Goal: Task Accomplishment & Management: Use online tool/utility

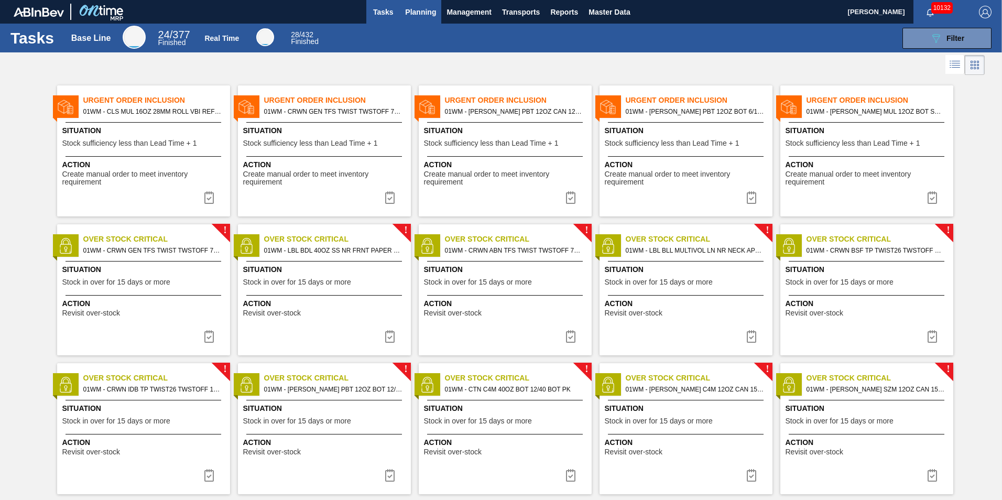
click at [429, 11] on span "Planning" at bounding box center [420, 12] width 31 height 13
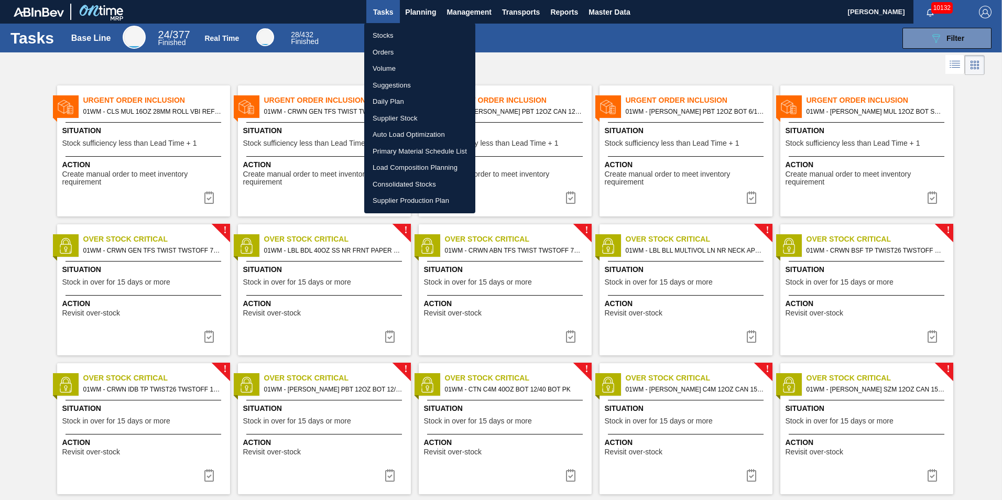
click at [412, 52] on li "Orders" at bounding box center [419, 52] width 111 height 17
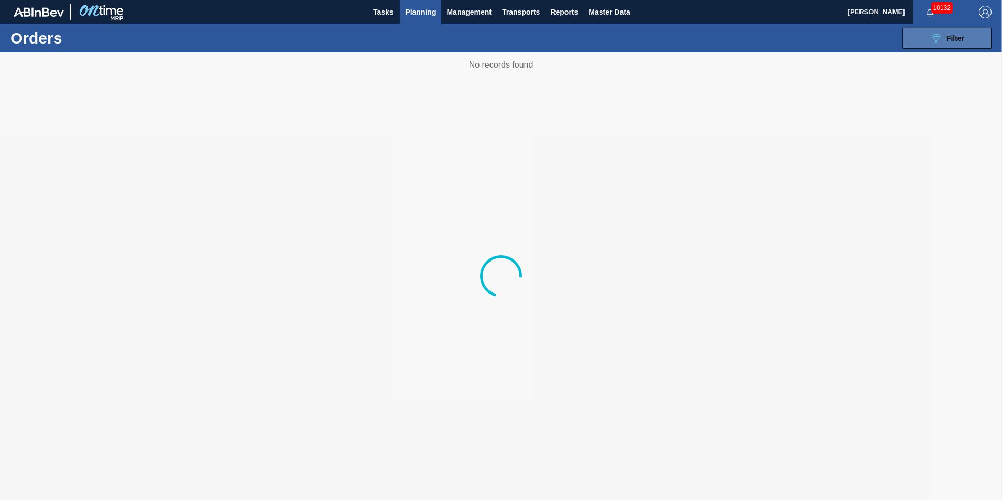
click at [936, 36] on icon at bounding box center [936, 38] width 8 height 9
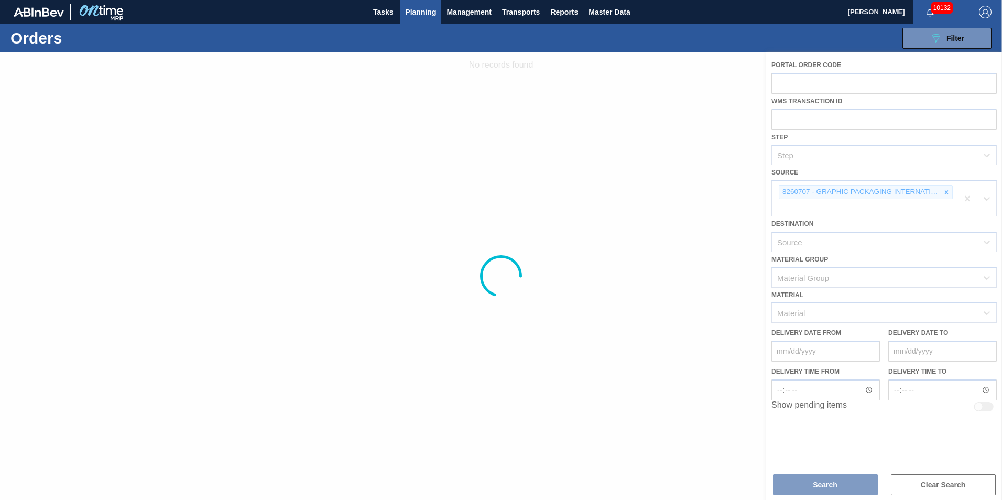
click at [945, 190] on div at bounding box center [501, 275] width 1002 height 447
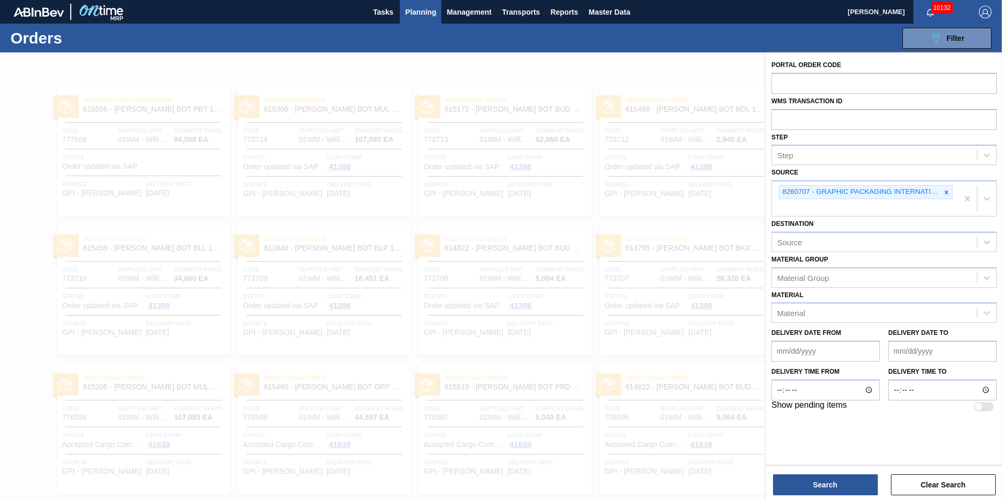
click at [947, 190] on icon at bounding box center [945, 192] width 7 height 7
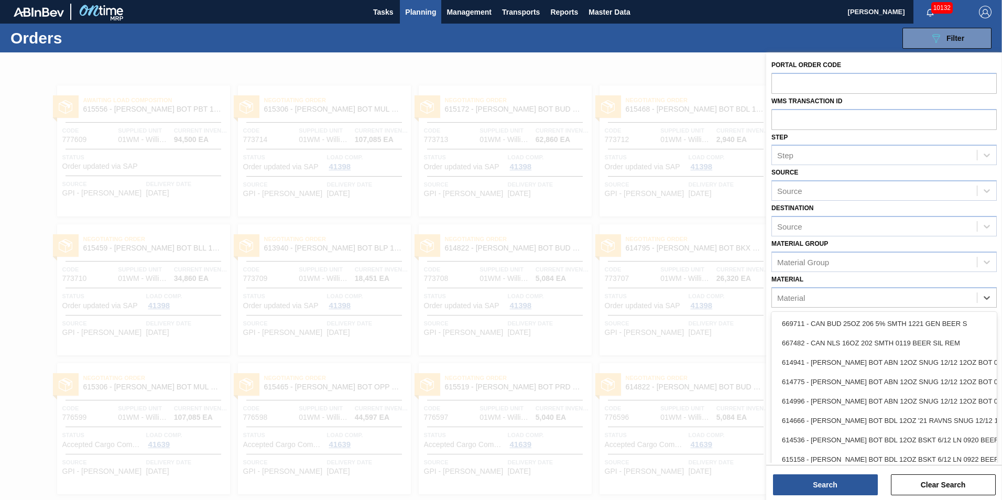
drag, startPoint x: 833, startPoint y: 300, endPoint x: 1001, endPoint y: 258, distance: 173.3
click at [833, 300] on div "Material" at bounding box center [874, 297] width 205 height 15
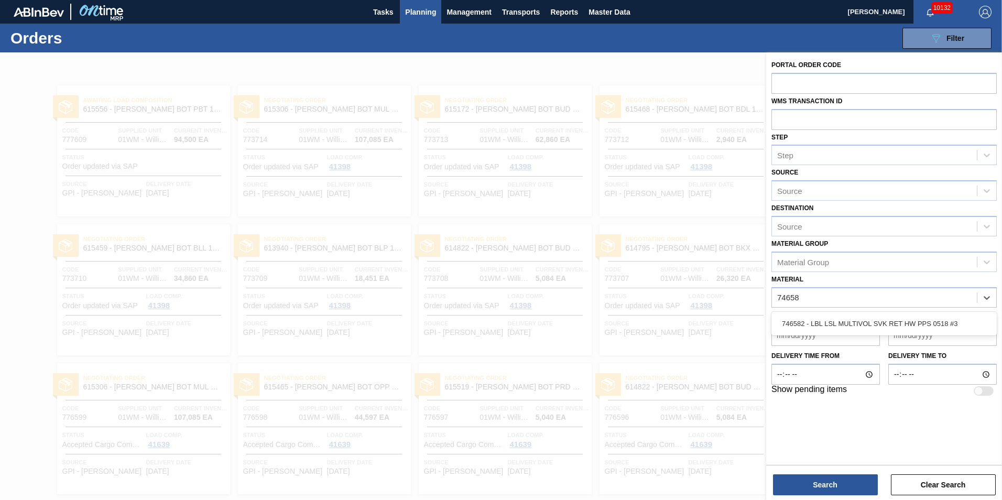
type input "746582"
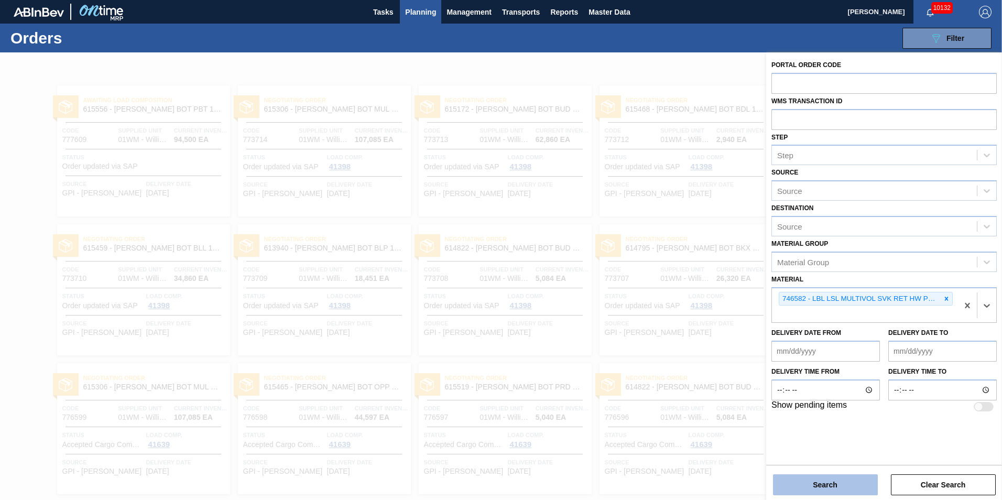
click at [862, 478] on button "Search" at bounding box center [825, 484] width 105 height 21
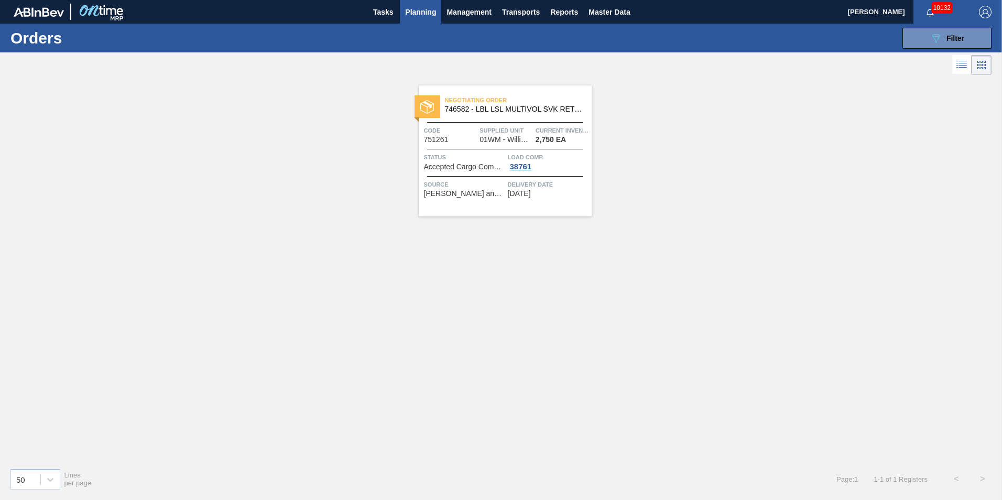
click at [517, 113] on span "746582 - LBL LSL MULTIVOL SVK RET HW PPS 0518 #3" at bounding box center [514, 109] width 138 height 8
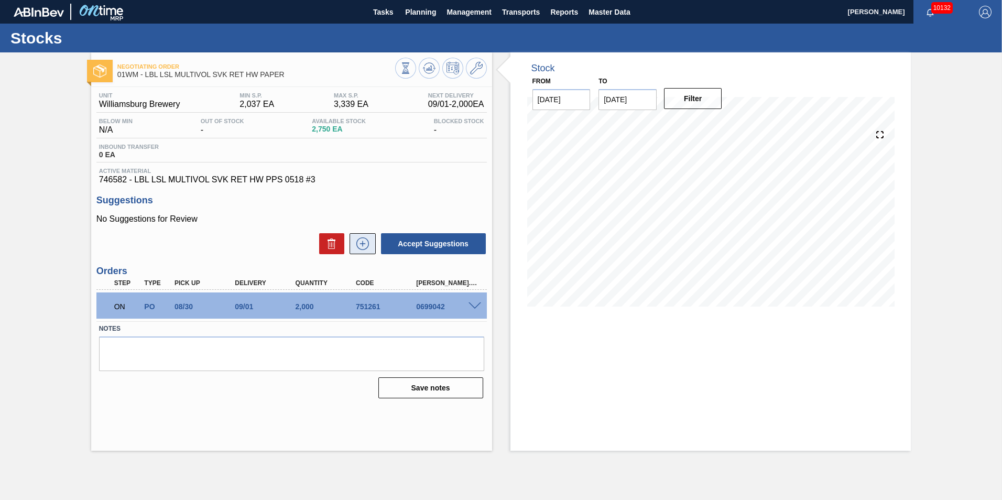
click at [367, 241] on icon at bounding box center [362, 243] width 13 height 13
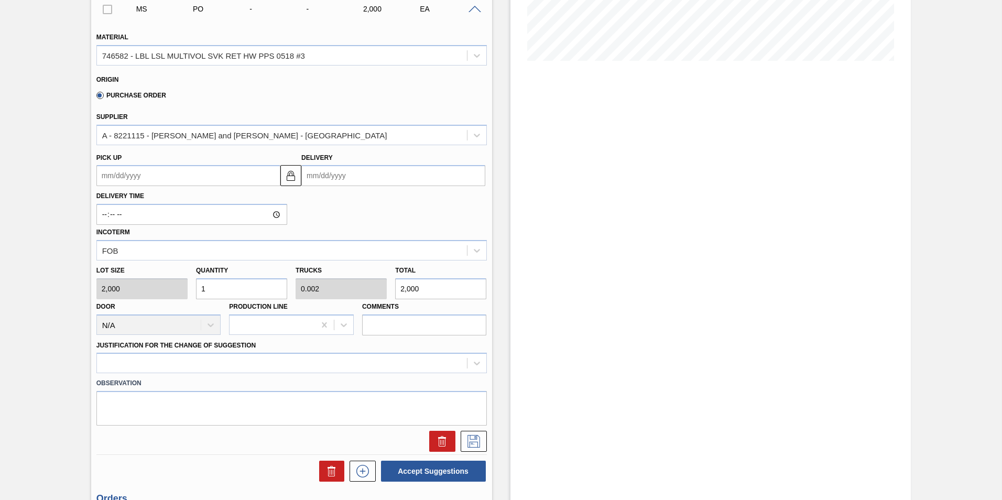
scroll to position [262, 0]
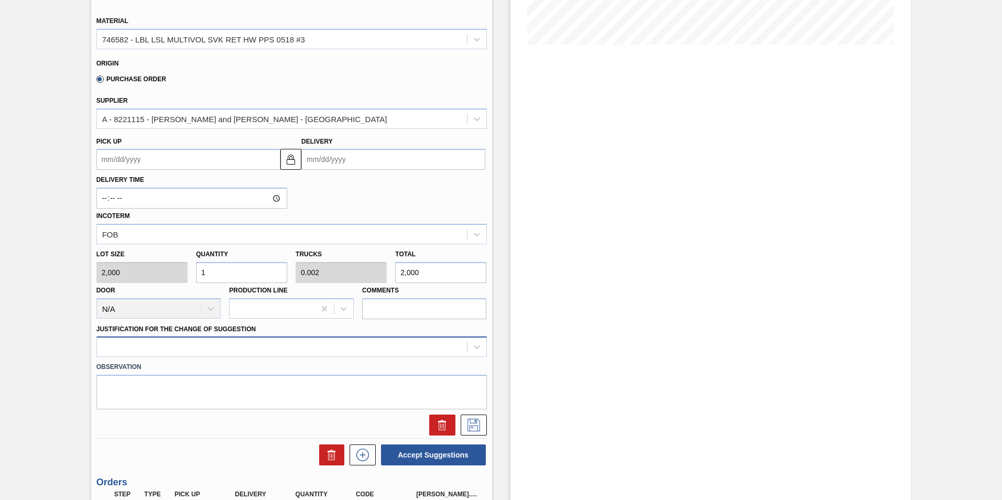
click at [222, 347] on div at bounding box center [291, 346] width 390 height 20
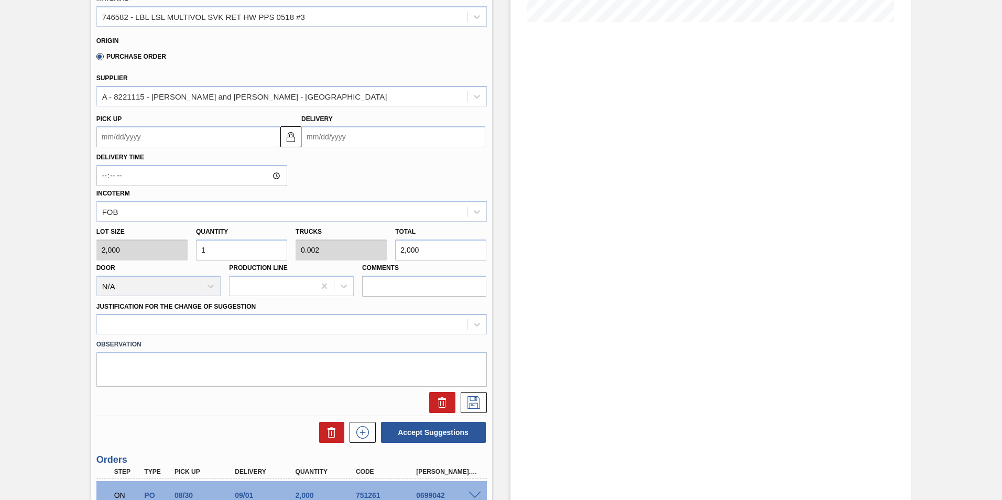
click at [254, 308] on label "Justification for the Change of Suggestion" at bounding box center [175, 306] width 159 height 7
click at [103, 320] on Suggestion "Justification for the Change of Suggestion" at bounding box center [102, 324] width 1 height 9
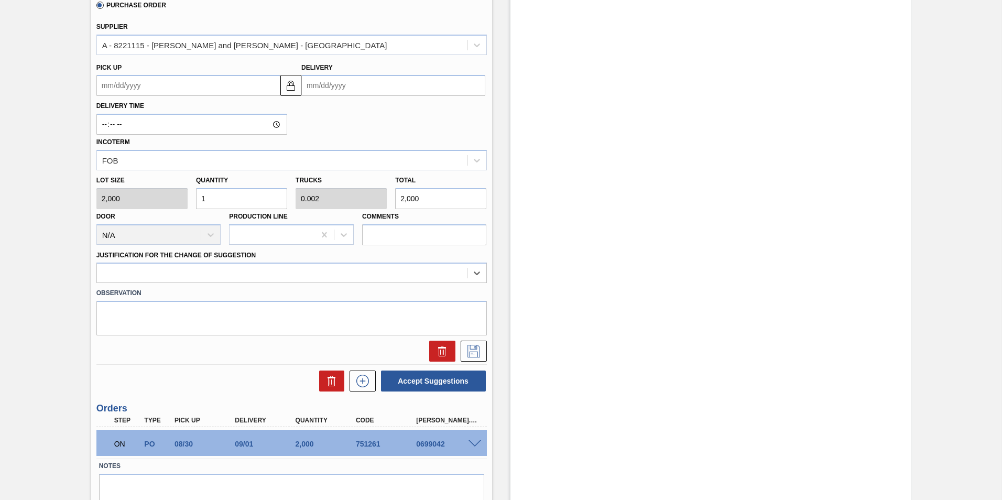
scroll to position [380, 0]
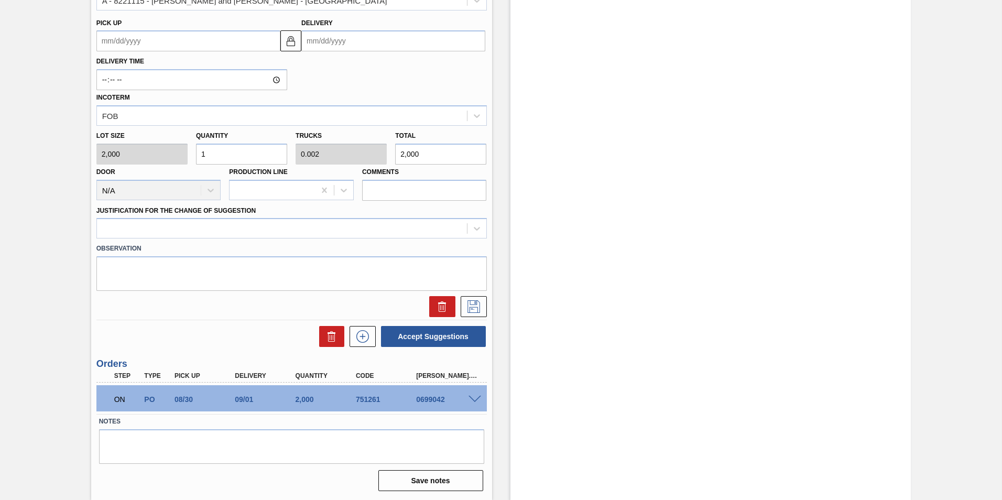
click at [469, 398] on span at bounding box center [474, 399] width 13 height 8
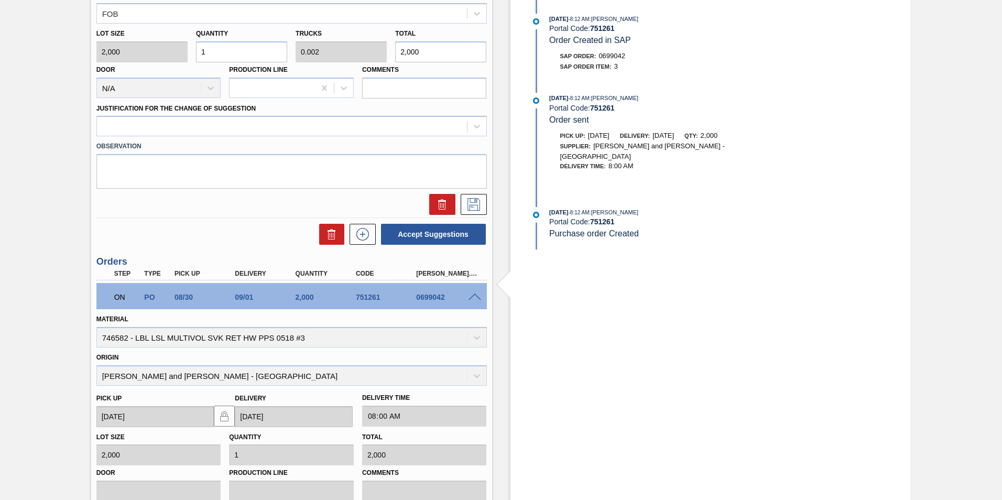
scroll to position [501, 0]
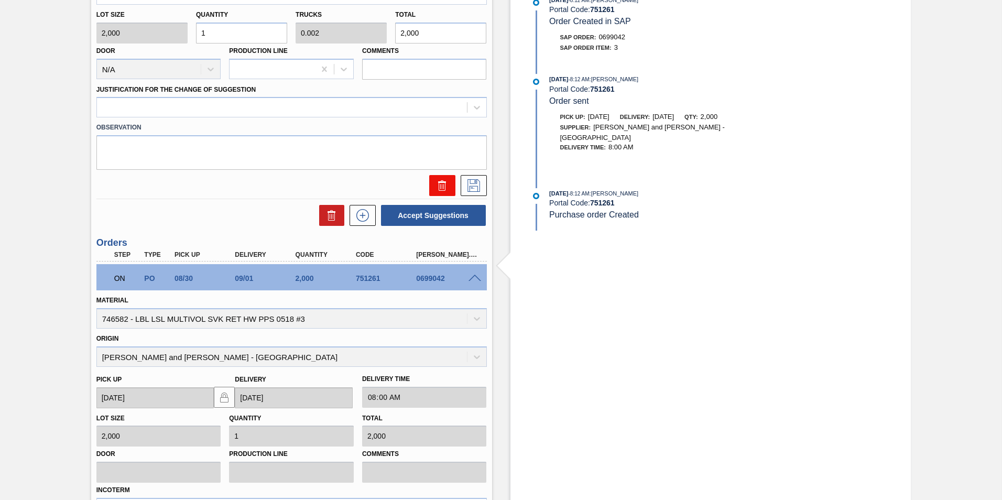
click at [436, 189] on icon at bounding box center [442, 185] width 13 height 13
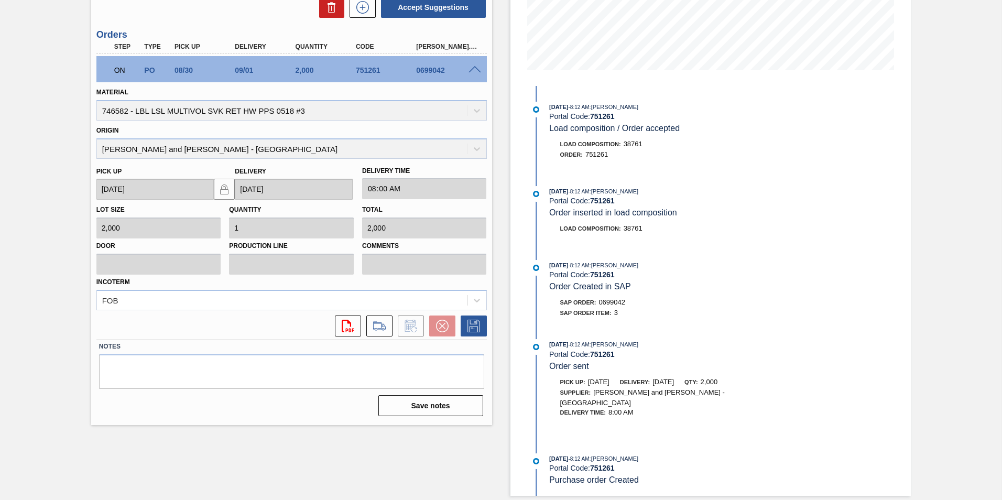
scroll to position [0, 0]
